Goal: Task Accomplishment & Management: Manage account settings

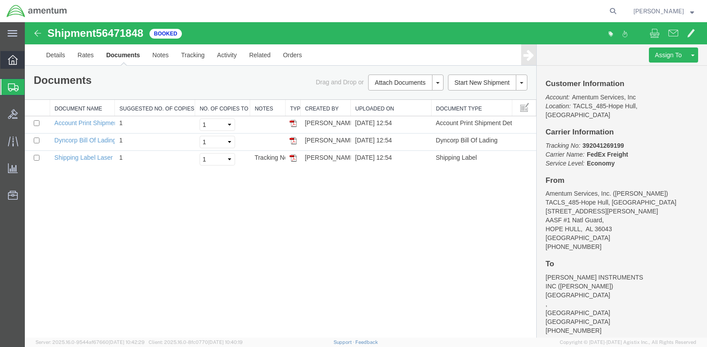
click at [17, 61] on icon at bounding box center [13, 60] width 10 height 10
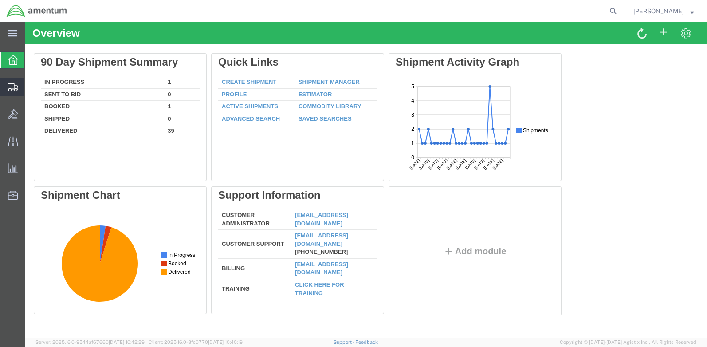
click at [13, 87] on icon at bounding box center [13, 87] width 11 height 8
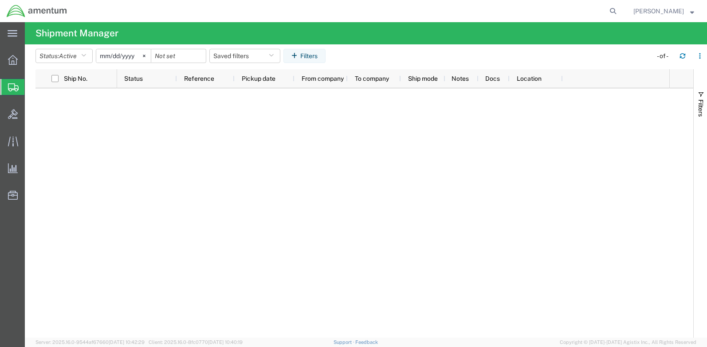
click at [0, 0] on span "Shipment Manager" at bounding box center [0, 0] width 0 height 0
click at [0, 0] on span "Create Shipment" at bounding box center [0, 0] width 0 height 0
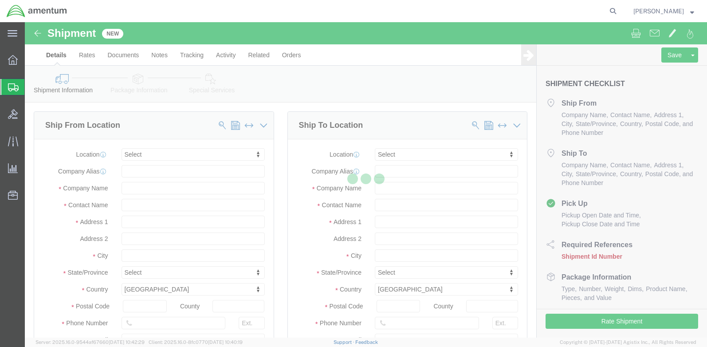
select select
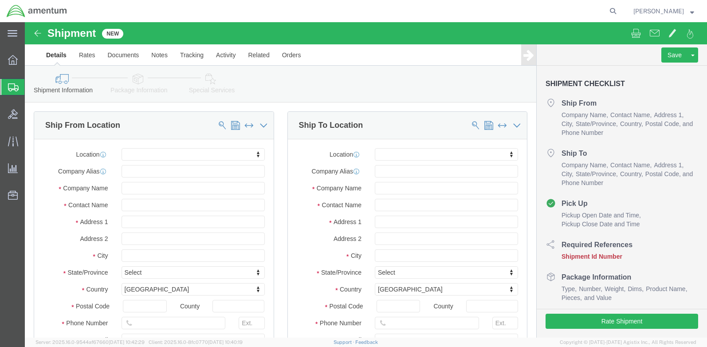
click at [0, 0] on span "Shipment Manager" at bounding box center [0, 0] width 0 height 0
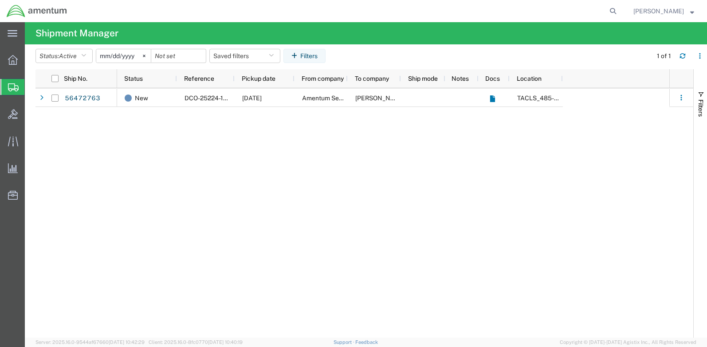
click at [227, 129] on div "New DCO-25224-166722 [DATE] Amentum Services, Inc. [PERSON_NAME] INSTRUMENTS IN…" at bounding box center [393, 212] width 552 height 249
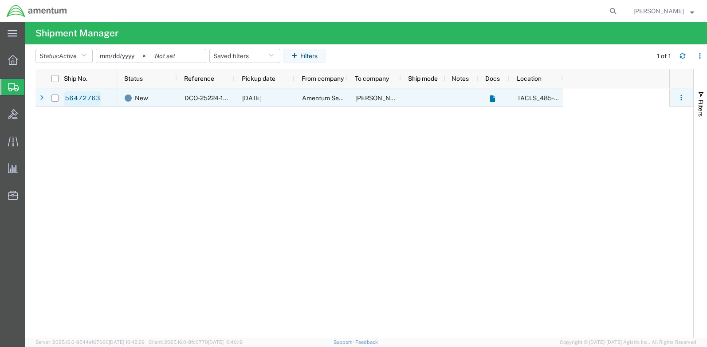
click at [89, 99] on link "56472763" at bounding box center [82, 98] width 36 height 14
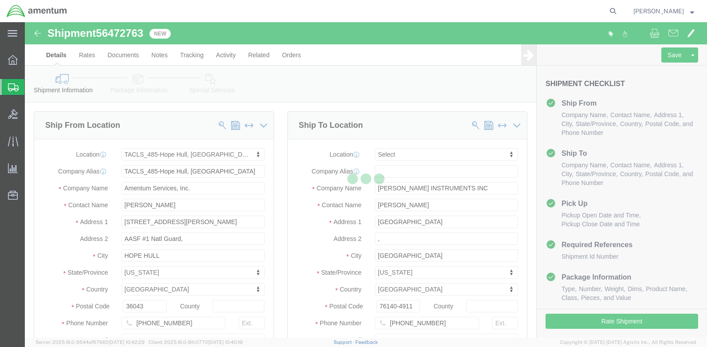
select select "42683"
select select
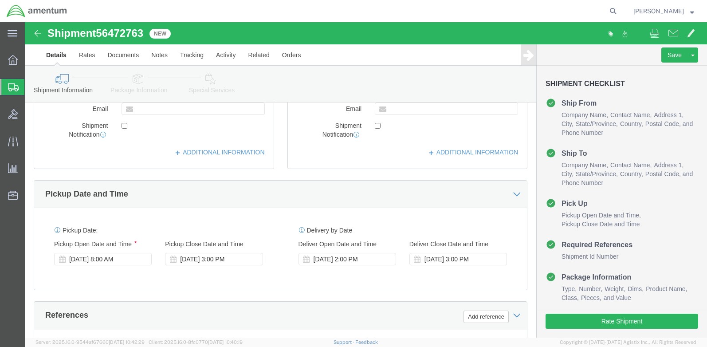
scroll to position [222, 0]
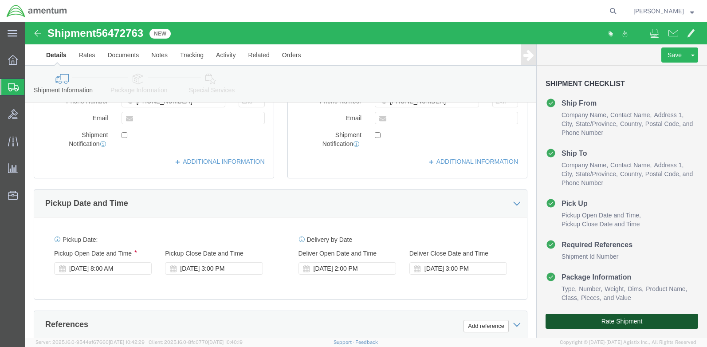
click button "Rate Shipment"
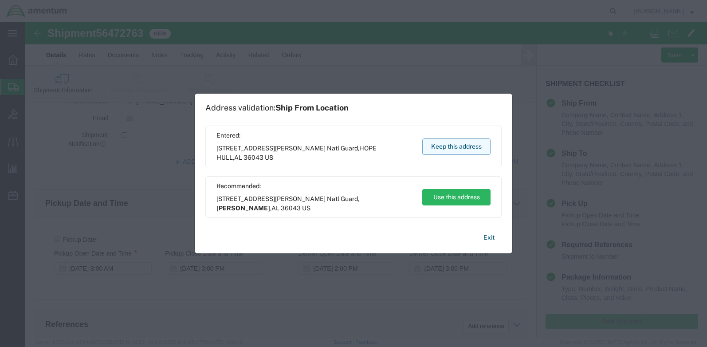
click at [464, 149] on button "Keep this address" at bounding box center [456, 146] width 68 height 16
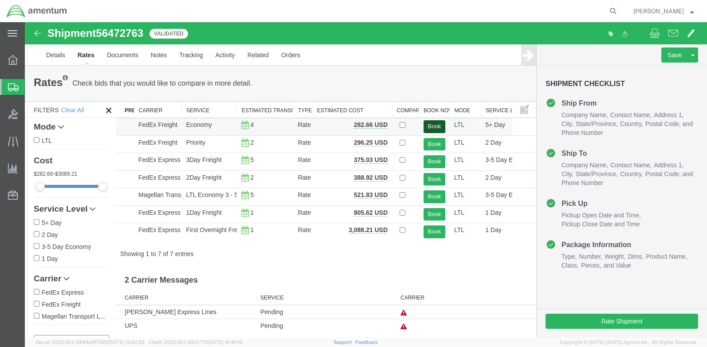
click at [433, 125] on button "Book" at bounding box center [435, 126] width 22 height 13
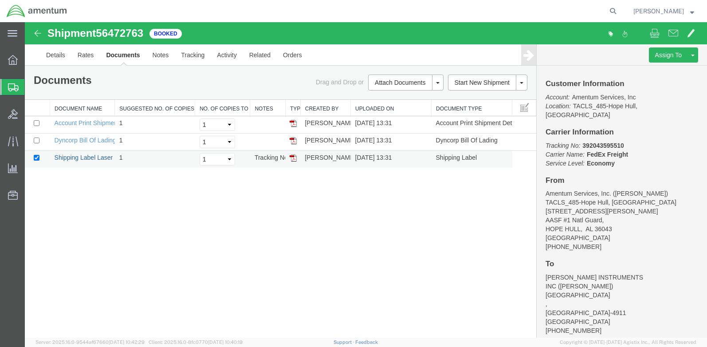
drag, startPoint x: 74, startPoint y: 158, endPoint x: 31, endPoint y: 157, distance: 42.6
click at [74, 158] on link "Shipping Label Laser" at bounding box center [84, 157] width 59 height 7
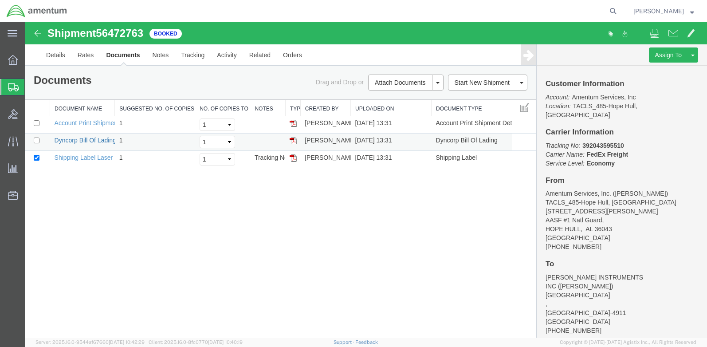
click at [95, 142] on link "Dyncorp Bill Of Lading" at bounding box center [86, 140] width 62 height 7
click at [60, 55] on link "Details" at bounding box center [55, 54] width 31 height 21
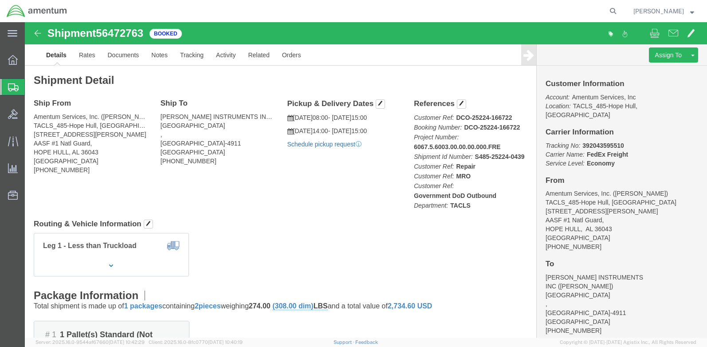
click link "Schedule pickup request"
click at [16, 59] on icon at bounding box center [13, 60] width 10 height 10
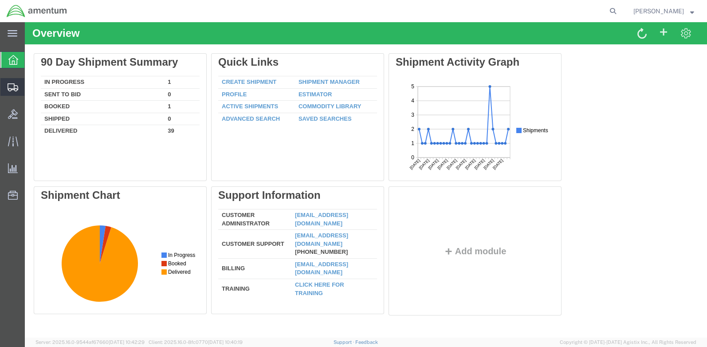
click at [31, 88] on span "Shipments" at bounding box center [27, 87] width 6 height 18
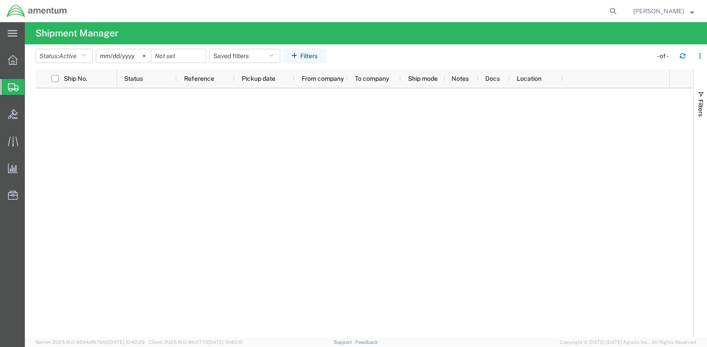
click at [133, 55] on input "[DATE]" at bounding box center [123, 55] width 55 height 13
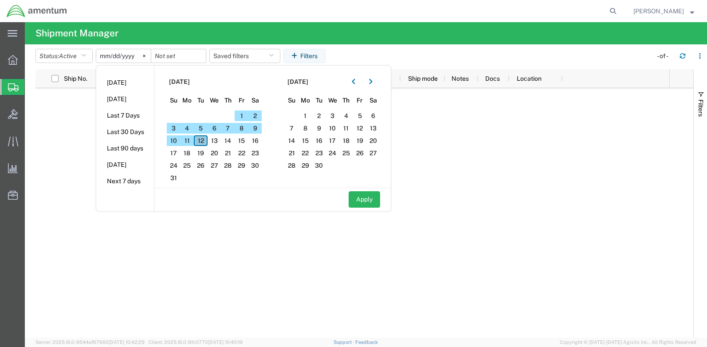
click at [204, 139] on span "12" at bounding box center [201, 140] width 14 height 11
click at [111, 57] on input "[DATE]" at bounding box center [123, 55] width 55 height 13
click at [366, 197] on button "Apply" at bounding box center [364, 199] width 31 height 16
type input "[DATE]"
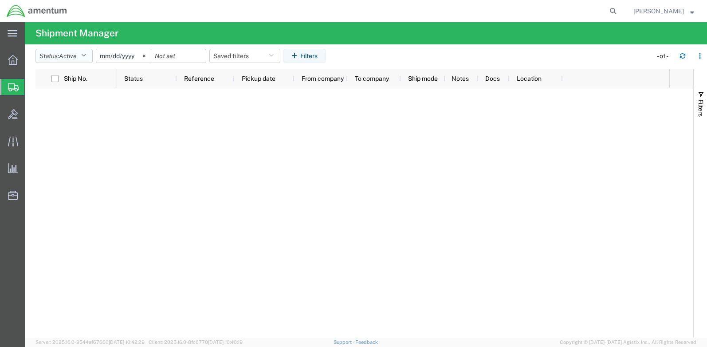
click at [86, 58] on icon "button" at bounding box center [83, 56] width 5 height 6
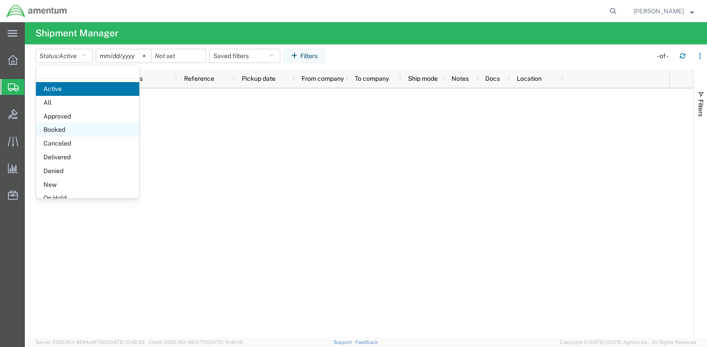
click at [74, 129] on span "Booked" at bounding box center [87, 130] width 103 height 14
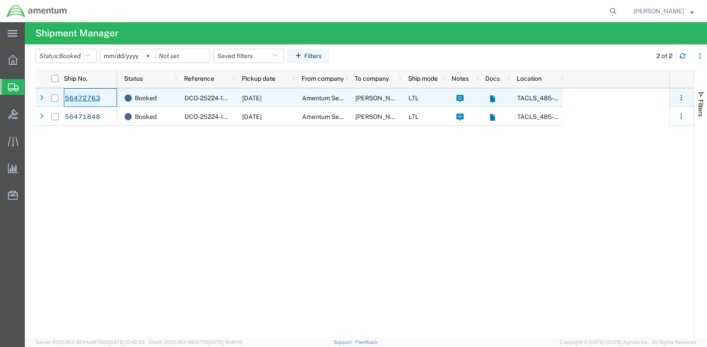
click at [88, 98] on link "56472763" at bounding box center [82, 98] width 36 height 14
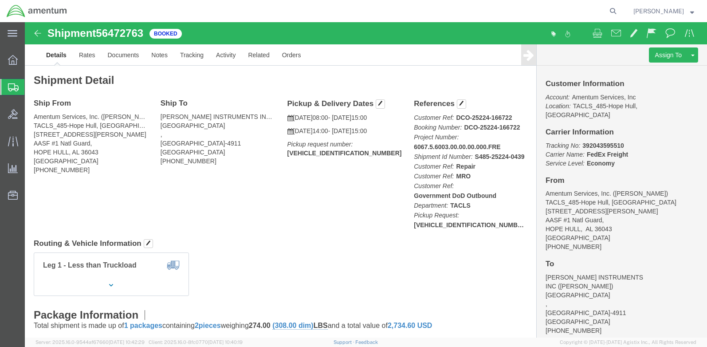
click img
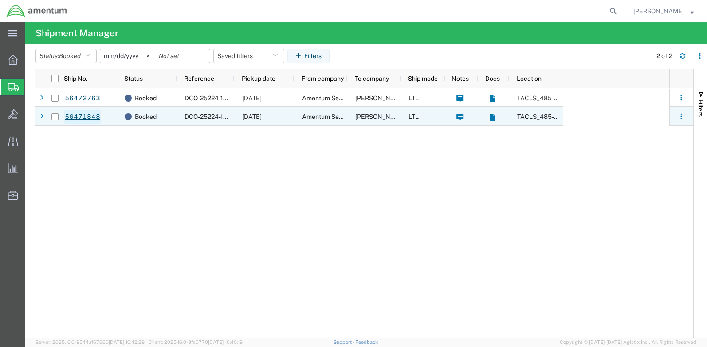
click at [79, 117] on link "56471848" at bounding box center [82, 117] width 36 height 14
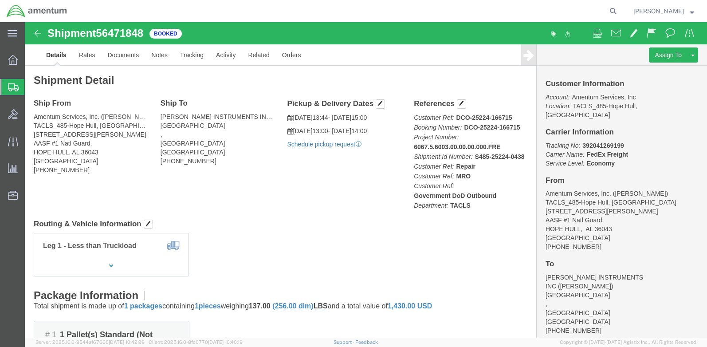
click link "Schedule pickup request"
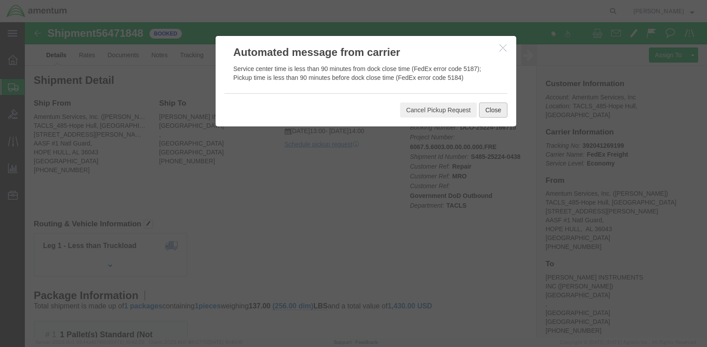
click button "Close"
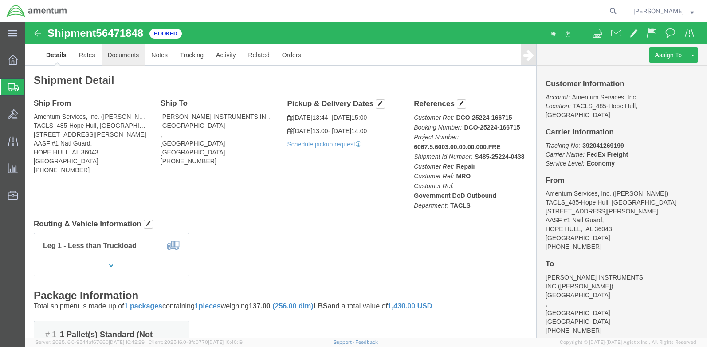
click link "Documents"
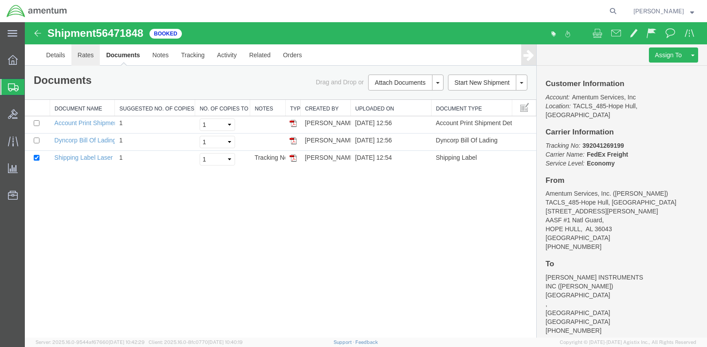
click at [87, 56] on link "Rates" at bounding box center [85, 54] width 29 height 21
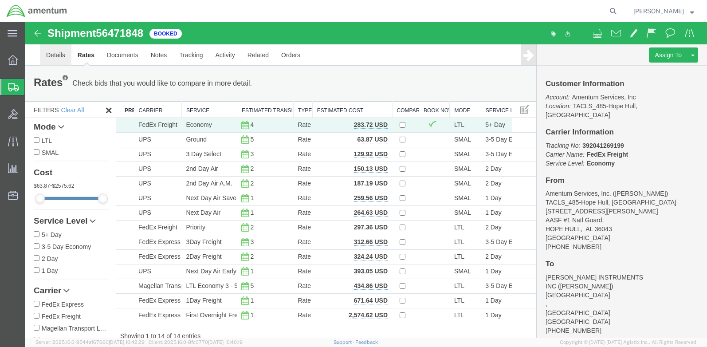
click at [62, 55] on link "Details" at bounding box center [55, 54] width 31 height 21
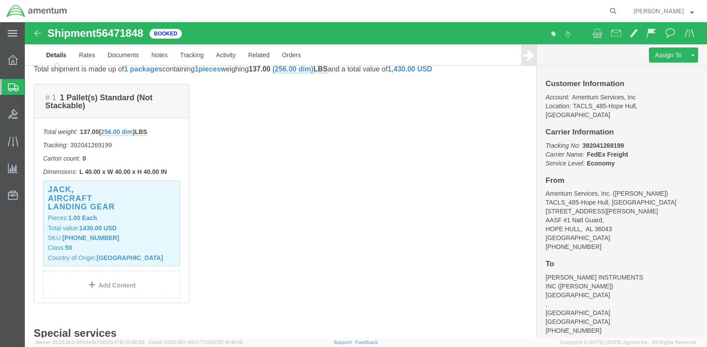
scroll to position [326, 0]
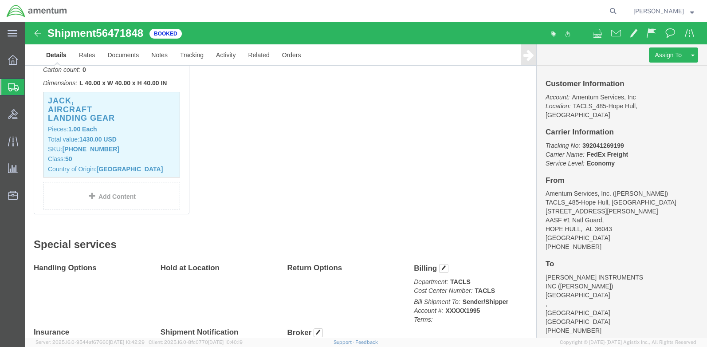
click h4 "Other details"
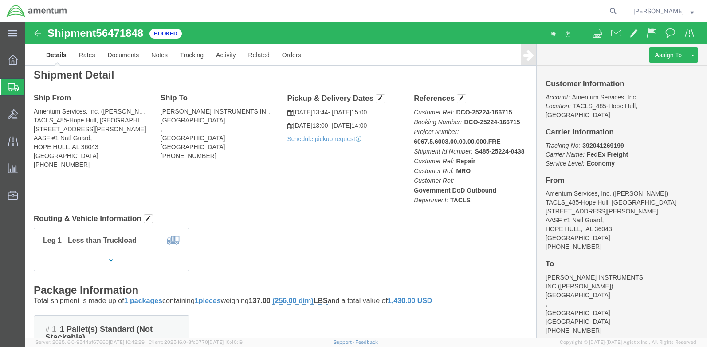
scroll to position [0, 0]
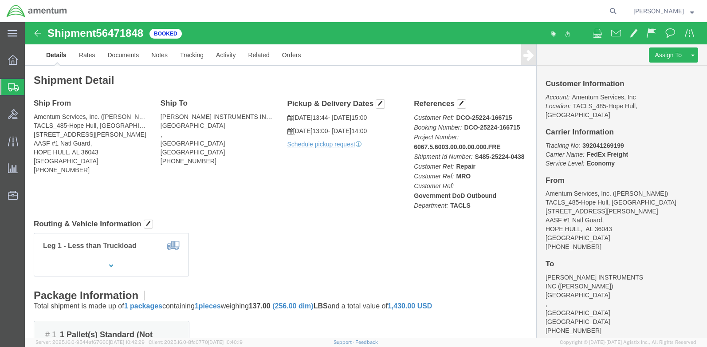
click icon
click div "Pickup & Delivery Dates [DATE] 13:44 - [DATE] 15:00 [DATE] 13:00 - [DATE] 14:00…"
click span "13:44"
click span "button"
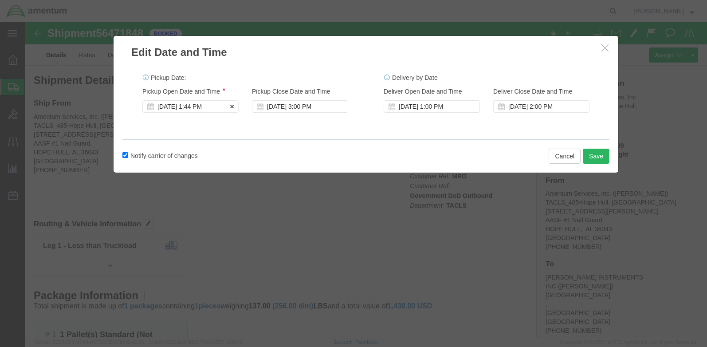
click div "[DATE] 1:44 PM"
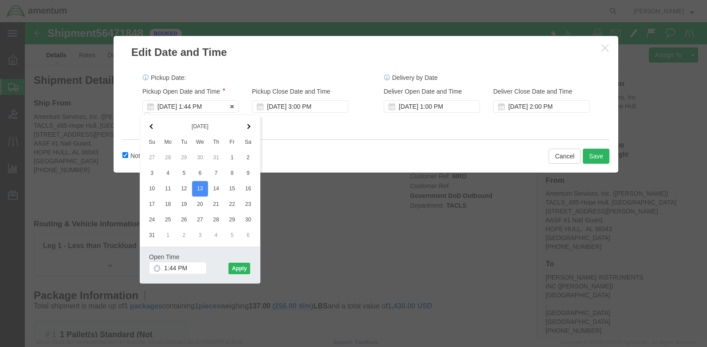
click div "[DATE] 1:44 PM"
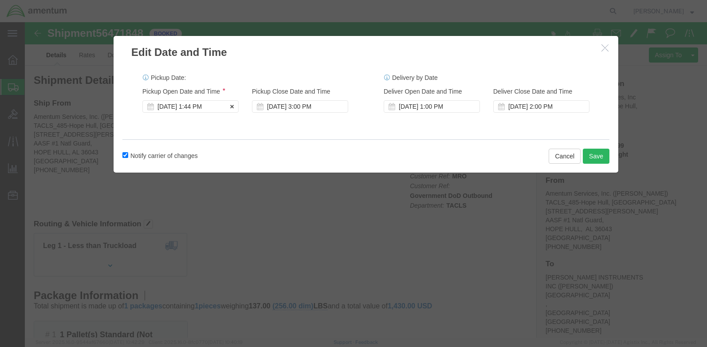
drag, startPoint x: 178, startPoint y: 85, endPoint x: 168, endPoint y: 85, distance: 10.6
click div "[DATE] 1:44 PM"
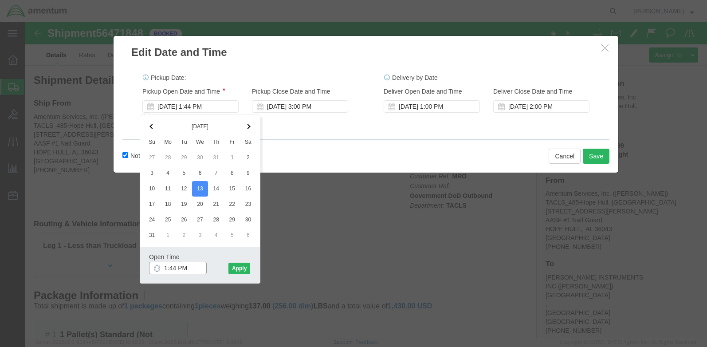
drag, startPoint x: 150, startPoint y: 248, endPoint x: 140, endPoint y: 246, distance: 9.9
click input "1:44 PM"
drag, startPoint x: 169, startPoint y: 245, endPoint x: 161, endPoint y: 246, distance: 7.6
click input "080:44 PM"
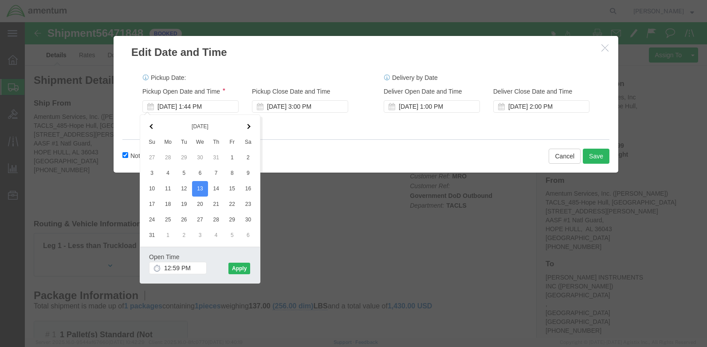
click icon
click input "12:59 PM"
click icon
drag, startPoint x: 155, startPoint y: 246, endPoint x: 143, endPoint y: 246, distance: 12.0
click input "12:59 PM"
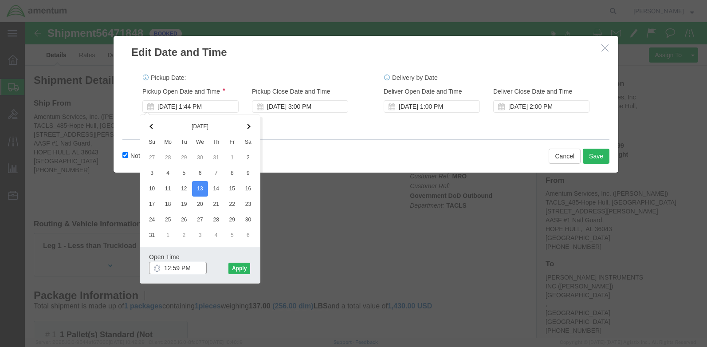
click input "12:59 PM"
click input "0800:59 PM"
type input "8:00 AM"
click button "Apply"
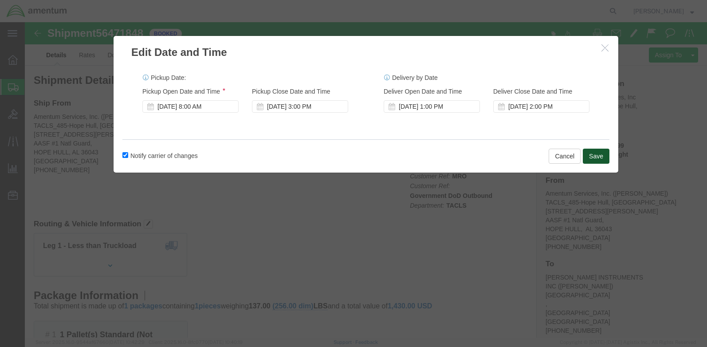
click button "Save"
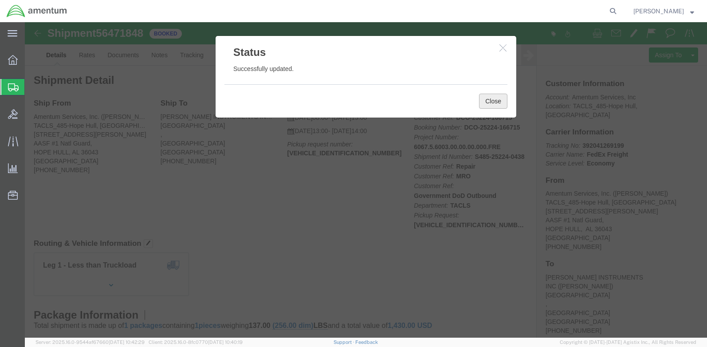
click button "Close"
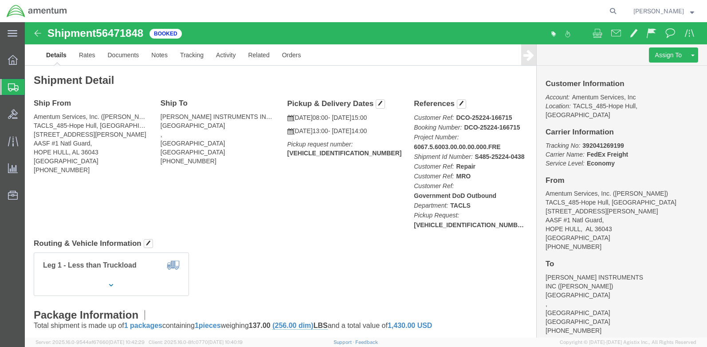
click img
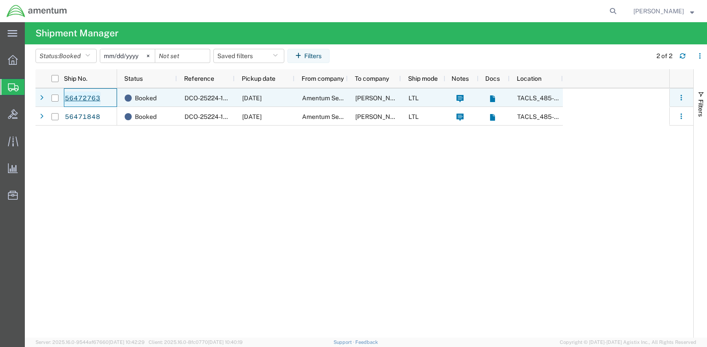
click at [83, 99] on link "56472763" at bounding box center [82, 98] width 36 height 14
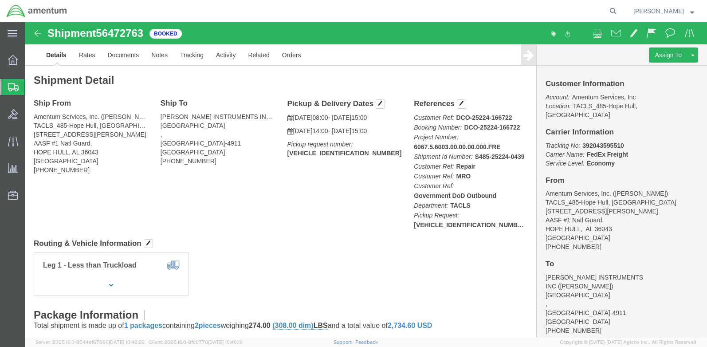
click img
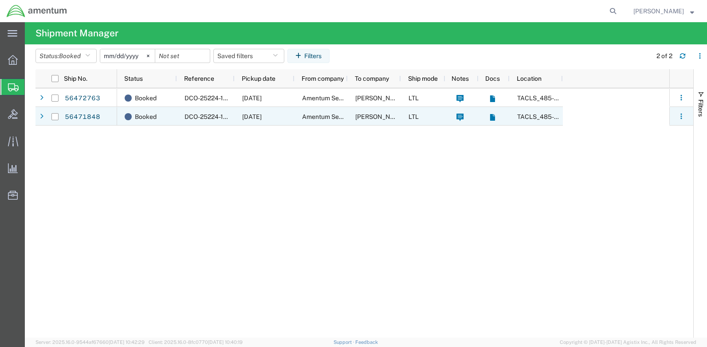
click at [253, 115] on span "[DATE]" at bounding box center [252, 116] width 20 height 7
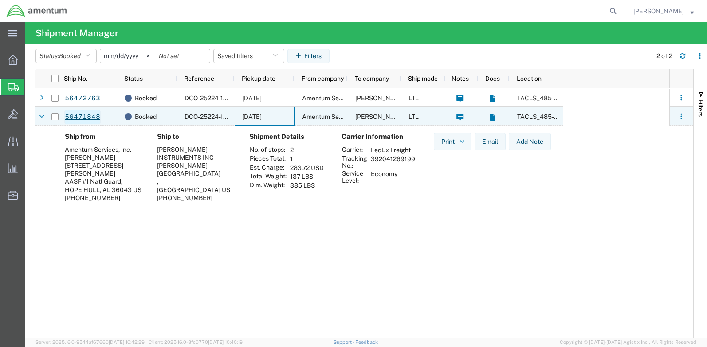
click at [87, 119] on link "56471848" at bounding box center [82, 117] width 36 height 14
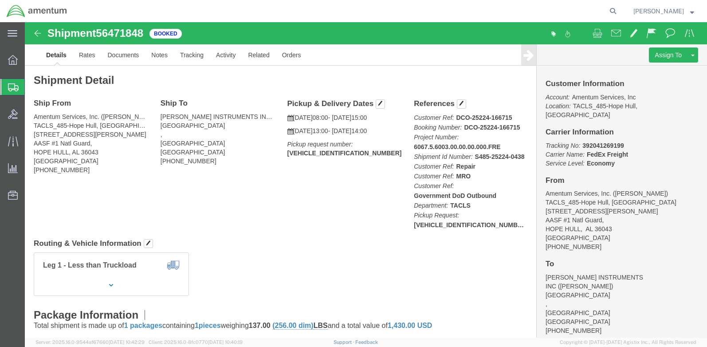
click at [546, 14] on agx-global-search at bounding box center [479, 11] width 284 height 22
click at [694, 12] on strong "button" at bounding box center [692, 10] width 4 height 3
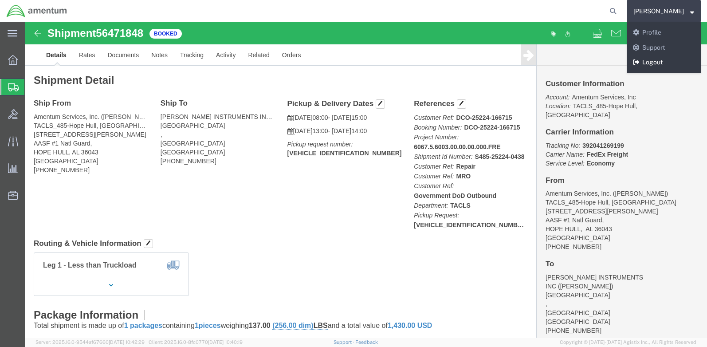
click at [663, 63] on link "Logout" at bounding box center [664, 62] width 74 height 15
